Goal: Download file/media

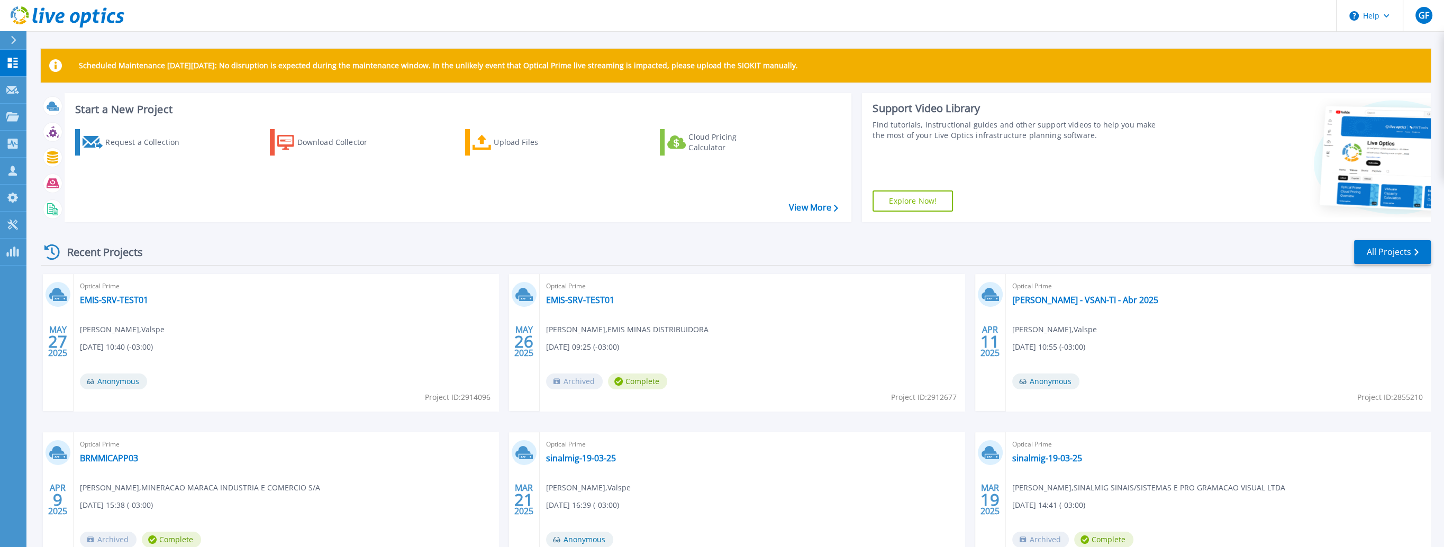
click at [285, 77] on div "Scheduled Maintenance [DATE][DATE]: No disruption is expected during the mainte…" at bounding box center [736, 66] width 1390 height 34
click at [12, 445] on div "Dashboard Dashboard Request Capture Request Capture Projects Projects Search Pr…" at bounding box center [13, 299] width 26 height 498
click at [378, 149] on div "Download Collector" at bounding box center [339, 142] width 85 height 21
